Goal: Navigation & Orientation: Find specific page/section

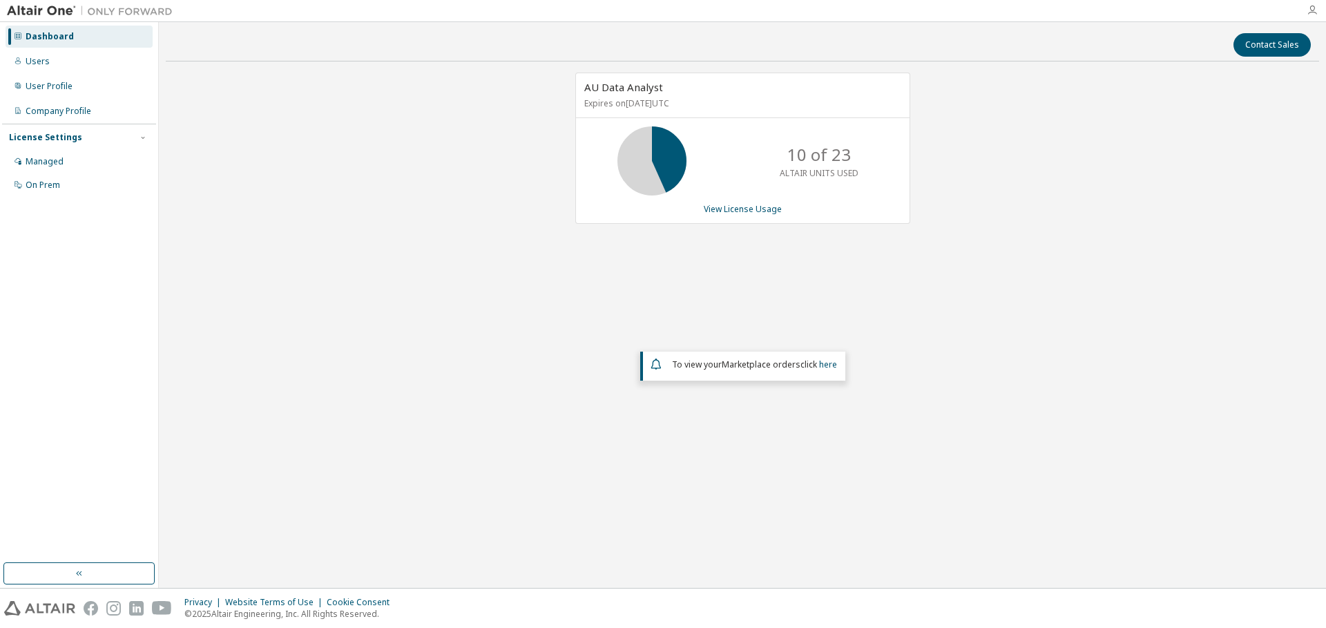
click at [1307, 13] on icon "button" at bounding box center [1312, 10] width 11 height 11
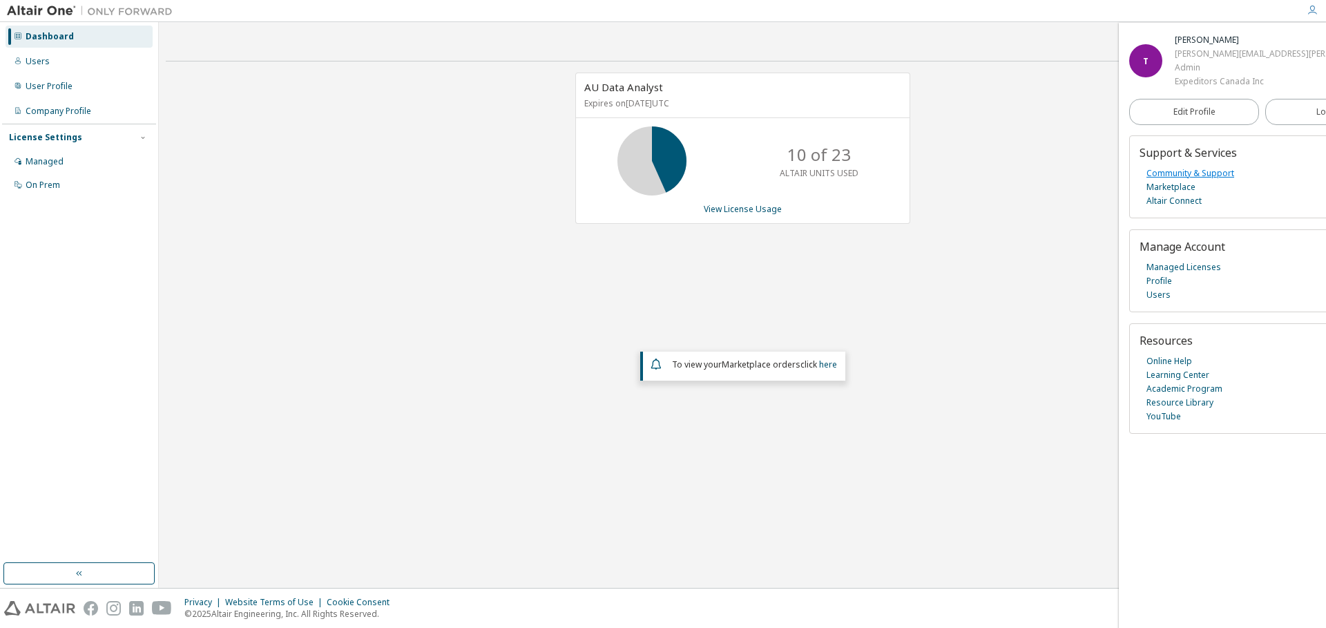
click at [1206, 171] on link "Community & Support" at bounding box center [1190, 173] width 88 height 14
click at [1191, 177] on link "Community & Support" at bounding box center [1190, 173] width 88 height 14
